Goal: Book appointment/travel/reservation

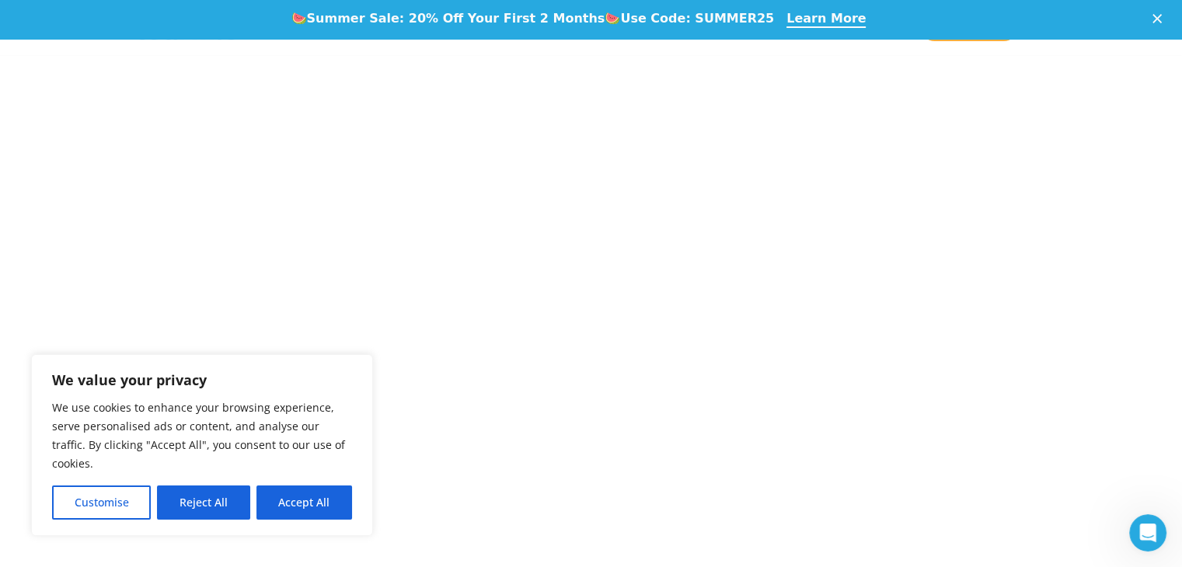
scroll to position [466, 0]
click at [268, 504] on button "Accept All" at bounding box center [304, 503] width 96 height 34
checkbox input "true"
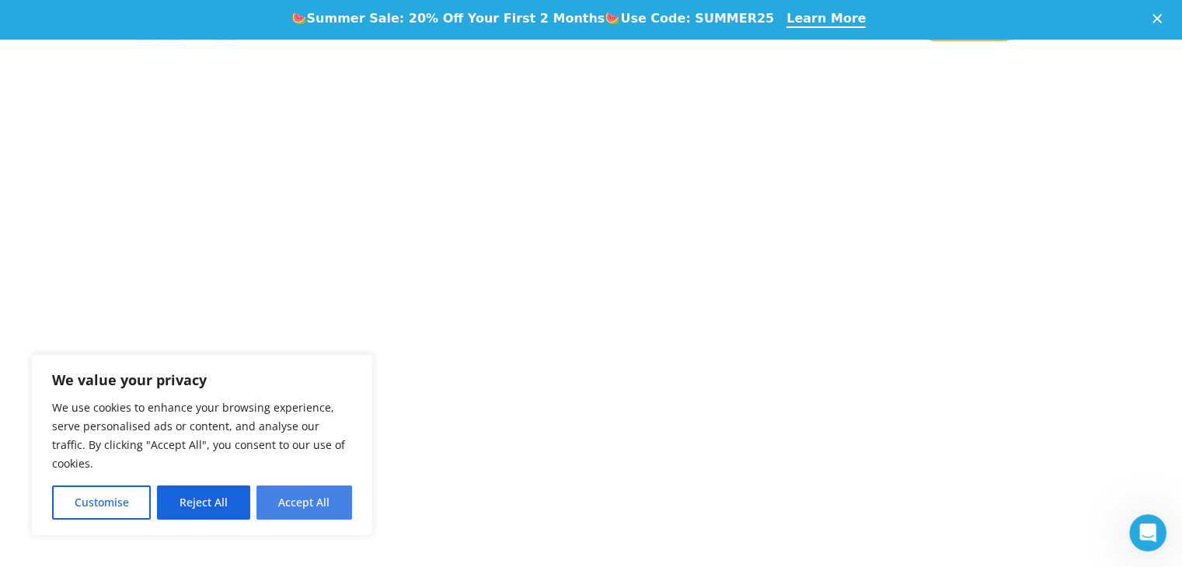
checkbox input "true"
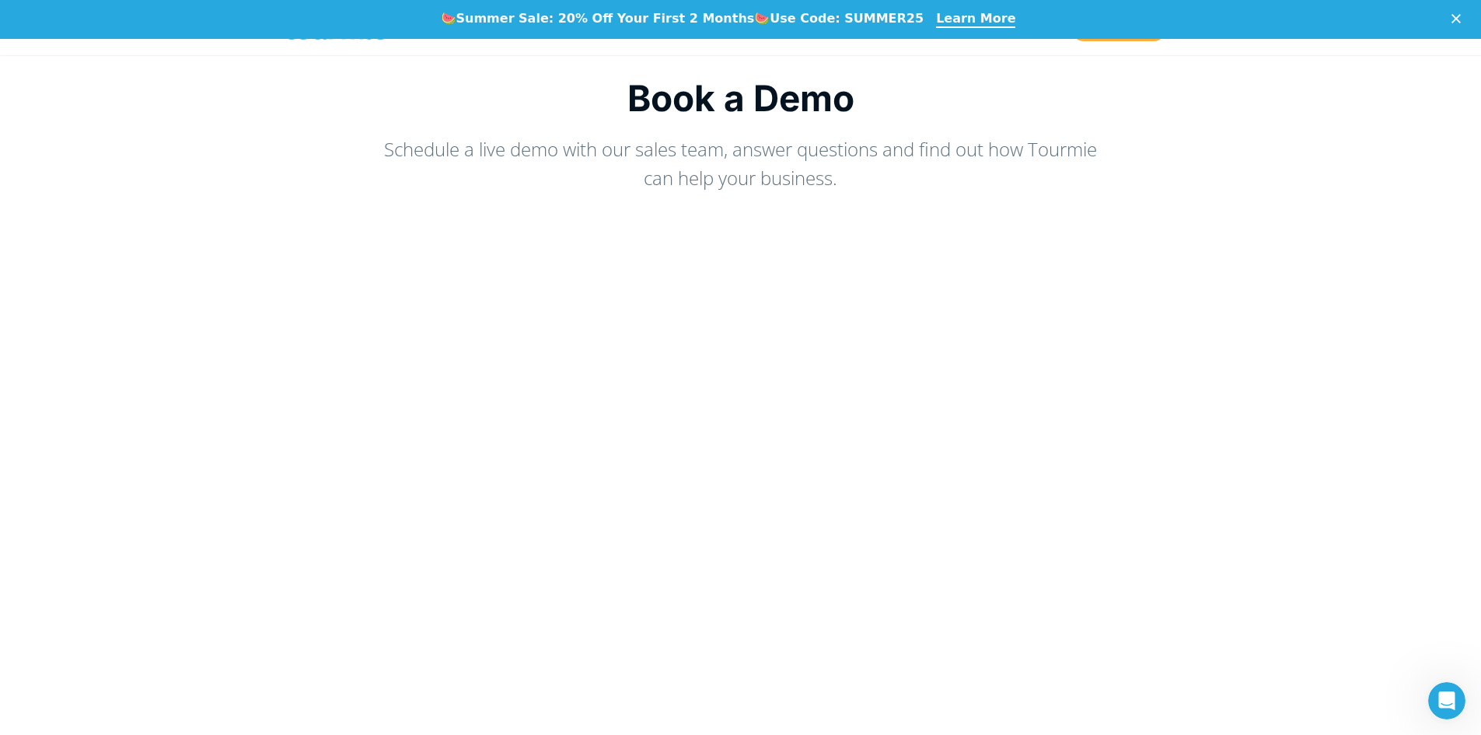
scroll to position [95, 0]
